Goal: Information Seeking & Learning: Check status

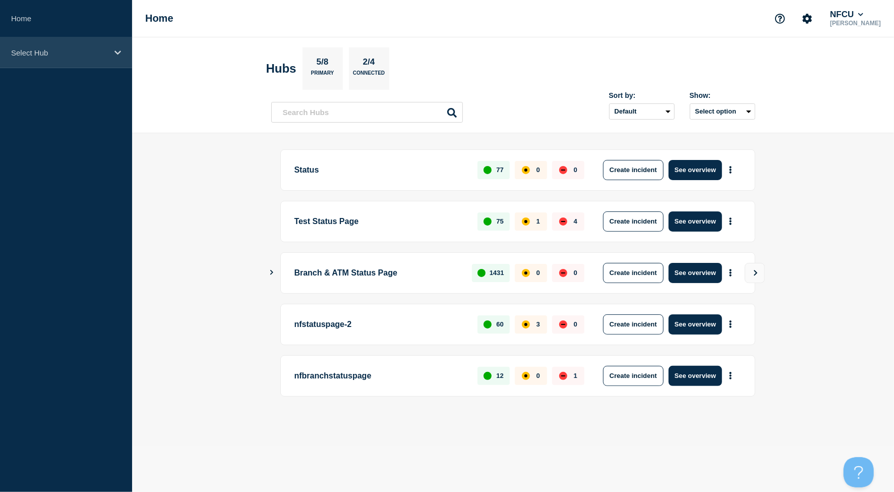
click at [48, 52] on p "Select Hub" at bounding box center [59, 52] width 97 height 9
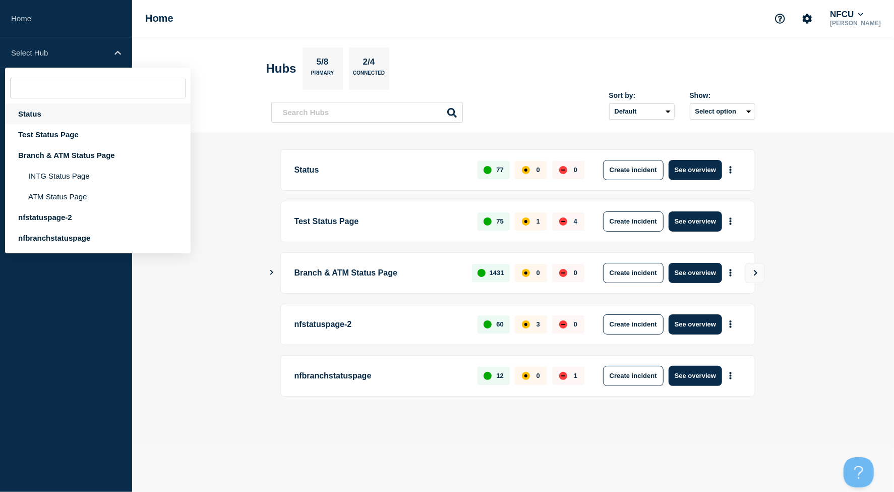
click at [25, 116] on div "Status" at bounding box center [98, 113] width 186 height 21
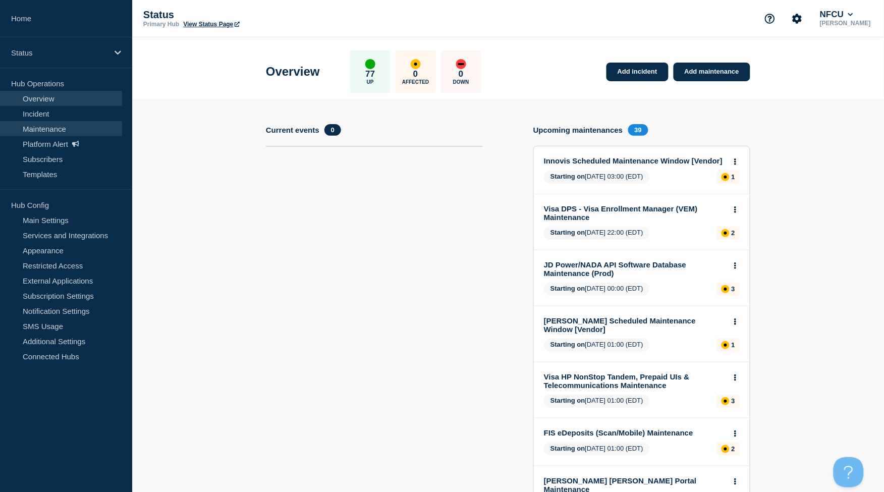
click at [65, 130] on link "Maintenance" at bounding box center [61, 128] width 122 height 15
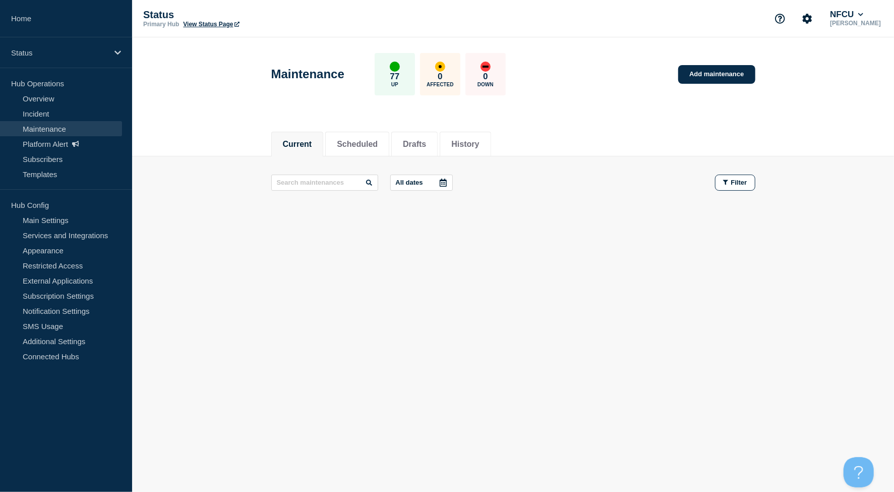
click at [196, 97] on header "Maintenance 77 Up 0 Affected 0 Down Add maintenance" at bounding box center [513, 79] width 762 height 84
click at [479, 146] on button "History" at bounding box center [466, 144] width 28 height 9
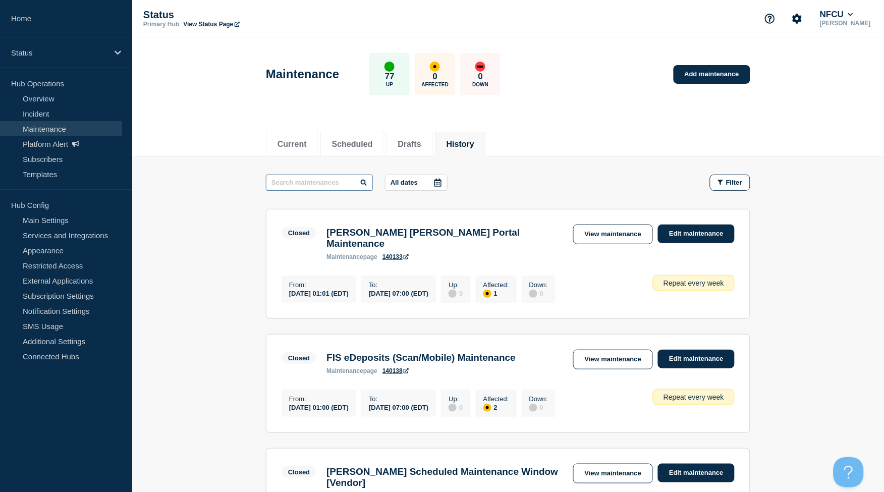
click at [321, 190] on input "text" at bounding box center [319, 183] width 107 height 16
type input "early"
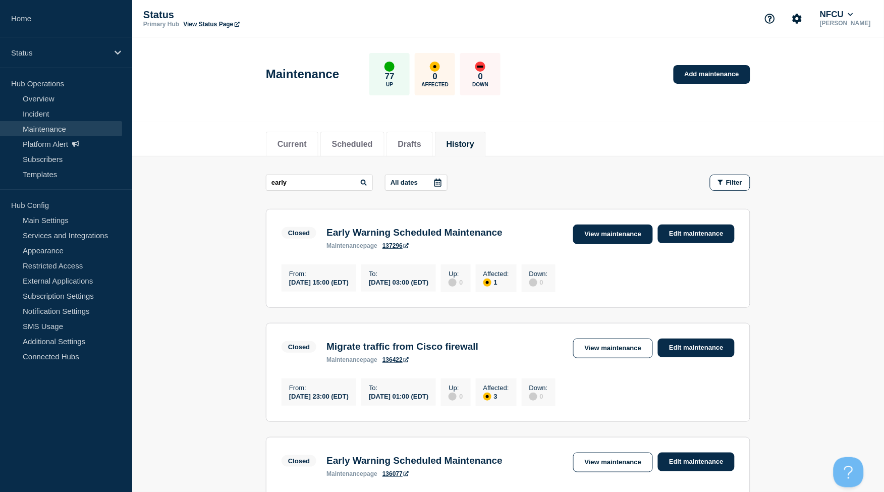
click at [612, 234] on link "View maintenance" at bounding box center [613, 234] width 80 height 20
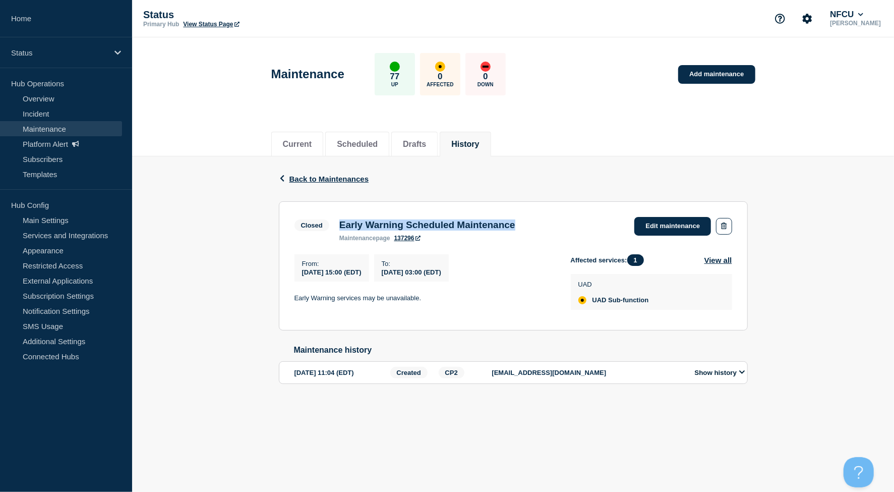
drag, startPoint x: 341, startPoint y: 223, endPoint x: 539, endPoint y: 217, distance: 198.4
click at [521, 217] on div "Closed Early Warning Scheduled Maintenance maintenance page 137296" at bounding box center [408, 229] width 226 height 25
copy h3 "Early Warning Scheduled Maintenance"
drag, startPoint x: 292, startPoint y: 295, endPoint x: 457, endPoint y: 294, distance: 165.5
click at [457, 294] on section "Closed Early Warning Scheduled Maintenance maintenance page 137296 Edit mainten…" at bounding box center [513, 265] width 469 height 129
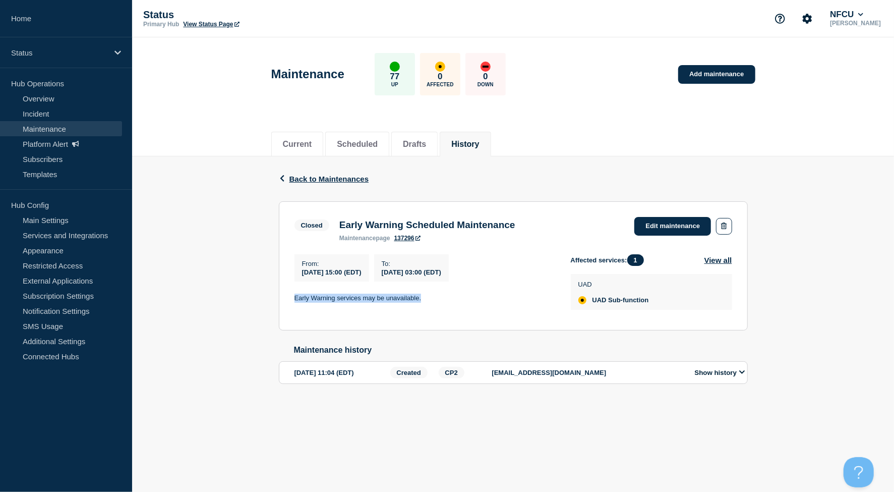
copy p "Early Warning services may be unavailable."
click at [479, 141] on button "History" at bounding box center [466, 144] width 28 height 9
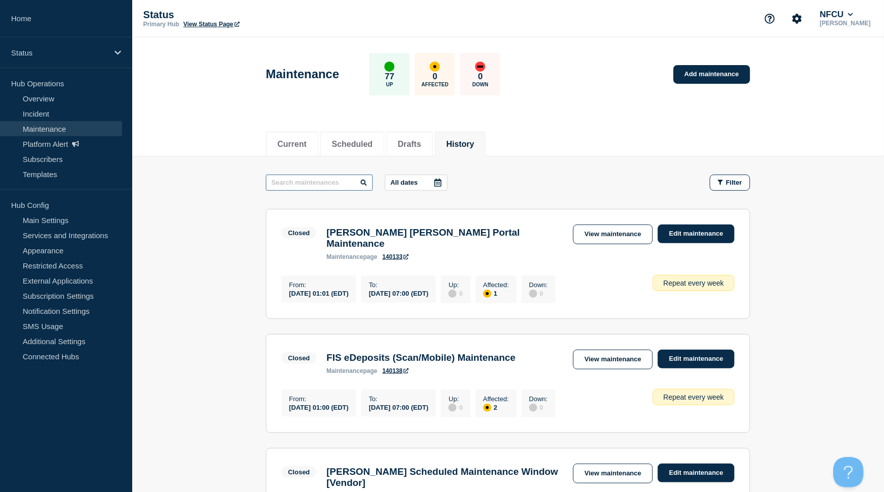
click at [299, 187] on input "text" at bounding box center [319, 183] width 107 height 16
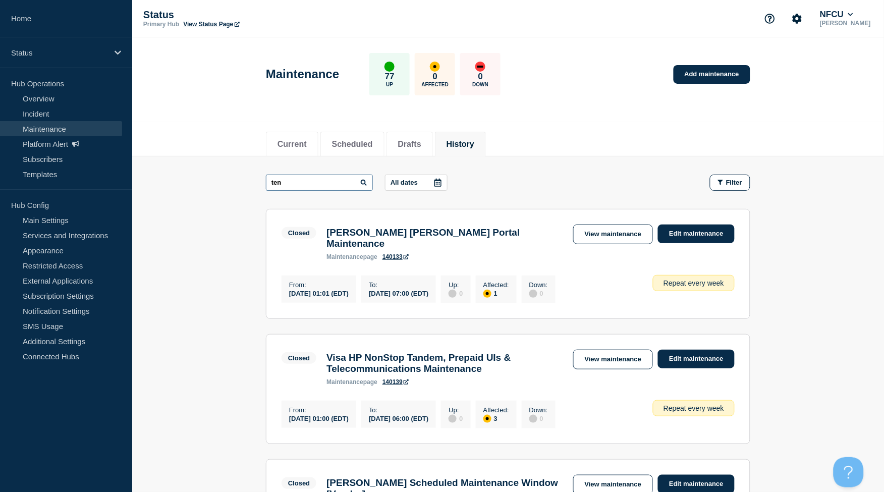
click at [300, 185] on input "ten" at bounding box center [319, 183] width 107 height 16
type input "tenab"
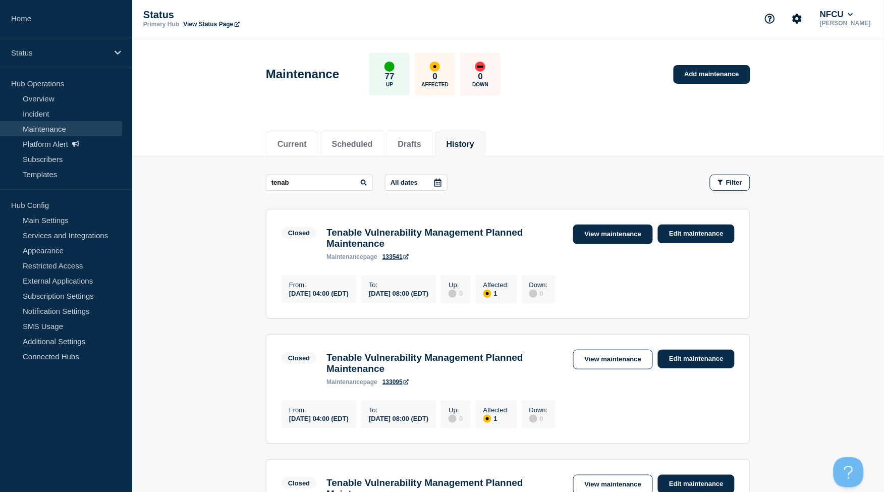
click at [612, 238] on link "View maintenance" at bounding box center [613, 234] width 80 height 20
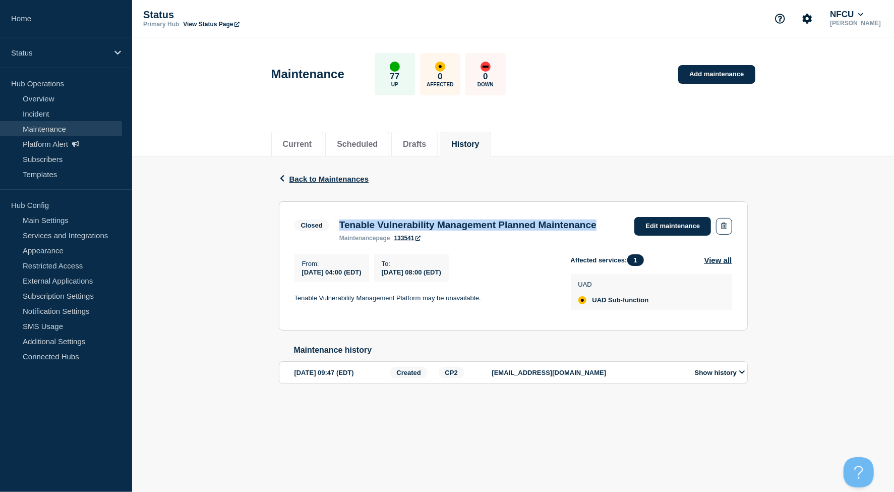
drag, startPoint x: 341, startPoint y: 222, endPoint x: 425, endPoint y: 238, distance: 86.1
click at [425, 231] on h3 "Tenable Vulnerability Management Planned Maintenance" at bounding box center [468, 224] width 257 height 11
copy h3 "Tenable Vulnerability Management Planned Maintenance"
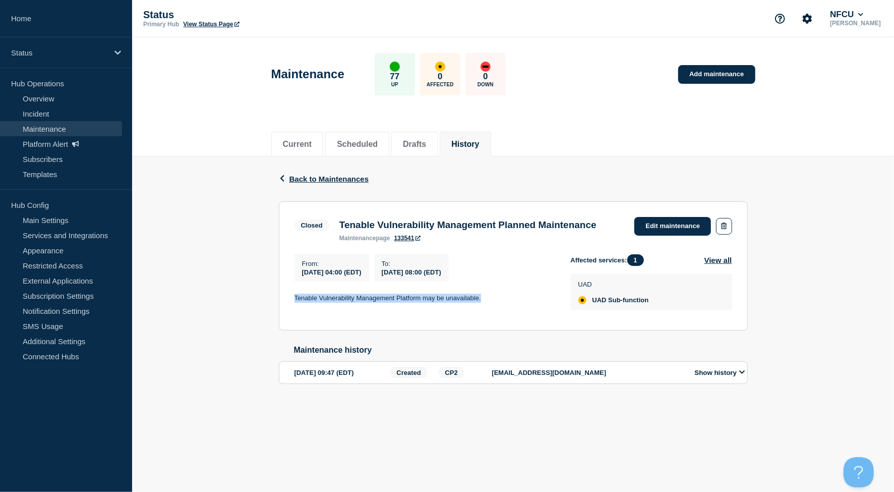
drag, startPoint x: 295, startPoint y: 313, endPoint x: 504, endPoint y: 314, distance: 209.9
click at [504, 303] on p "Tenable Vulnerability Management Platform may be unavailable." at bounding box center [425, 298] width 260 height 9
copy p "Tenable Vulnerability Management Platform may be unavailable."
